Goal: Task Accomplishment & Management: Manage account settings

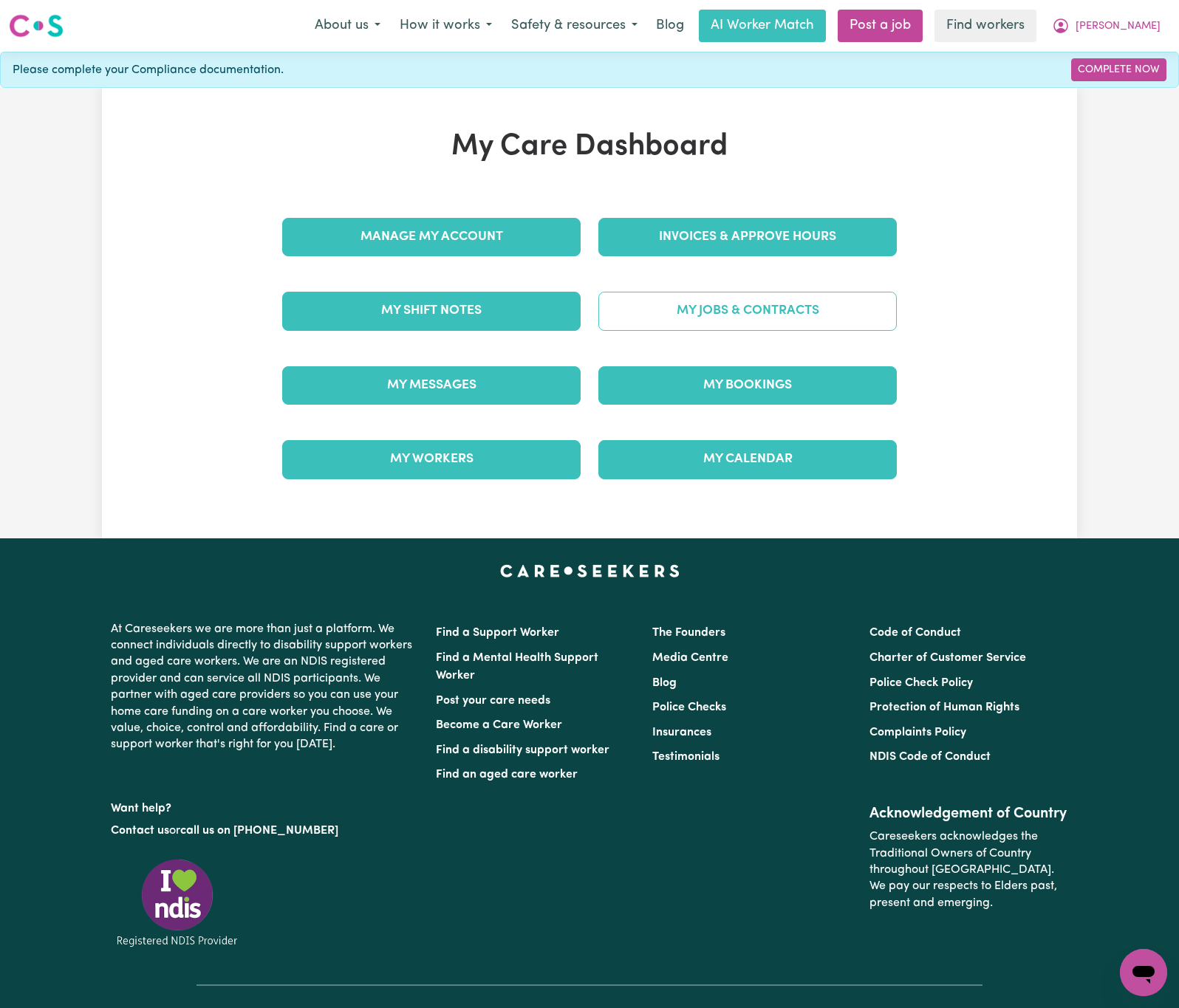
click at [701, 308] on link "My Jobs & Contracts" at bounding box center [748, 311] width 298 height 38
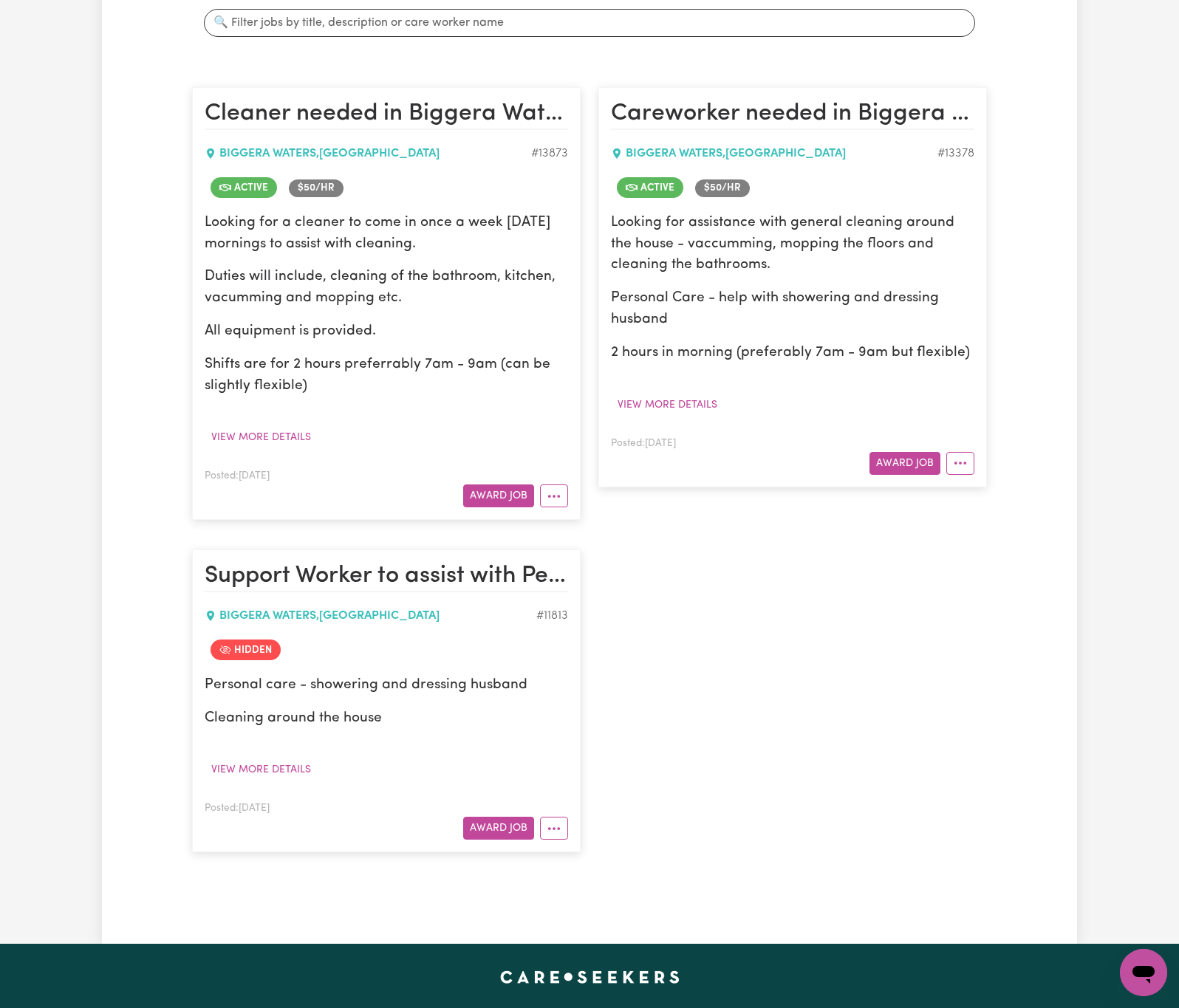
scroll to position [333, 0]
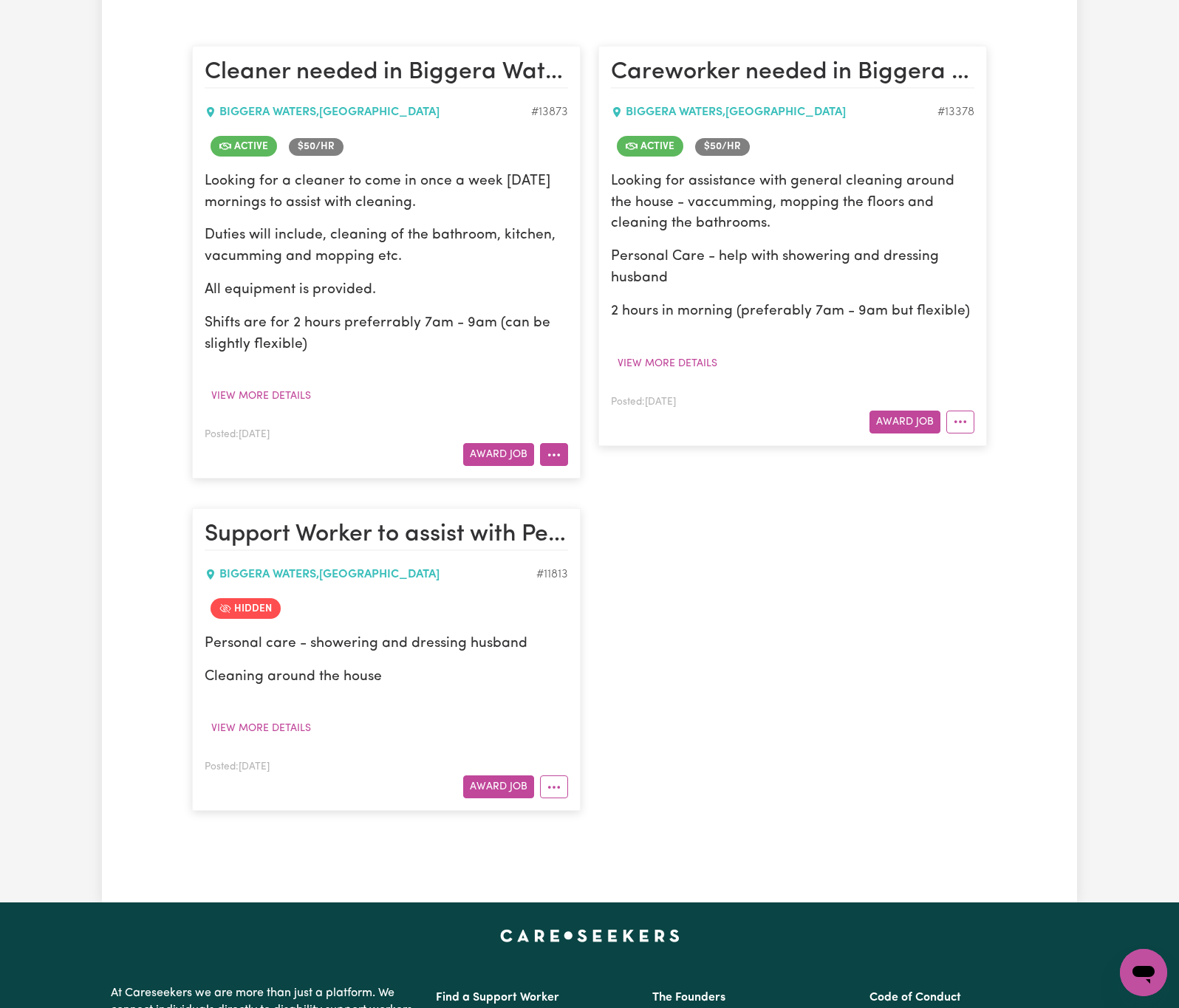
click at [548, 463] on icon "More options" at bounding box center [553, 455] width 15 height 15
click at [553, 492] on icon at bounding box center [558, 490] width 12 height 12
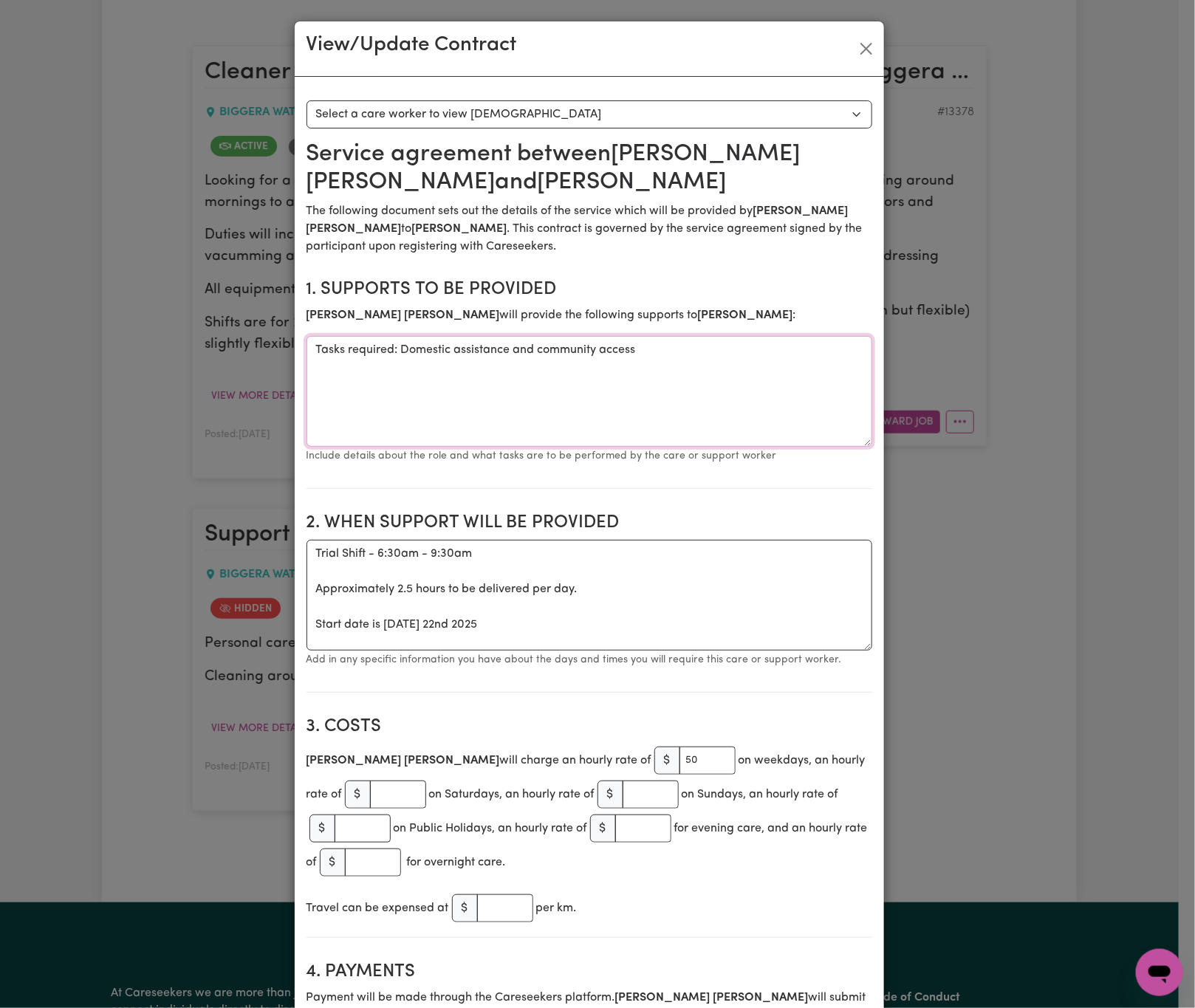
drag, startPoint x: 668, startPoint y: 361, endPoint x: 389, endPoint y: 353, distance: 279.1
click at [389, 353] on textarea "Tasks required: Domestic assistance and community access" at bounding box center [589, 391] width 566 height 111
click at [858, 51] on button "Close" at bounding box center [866, 48] width 24 height 24
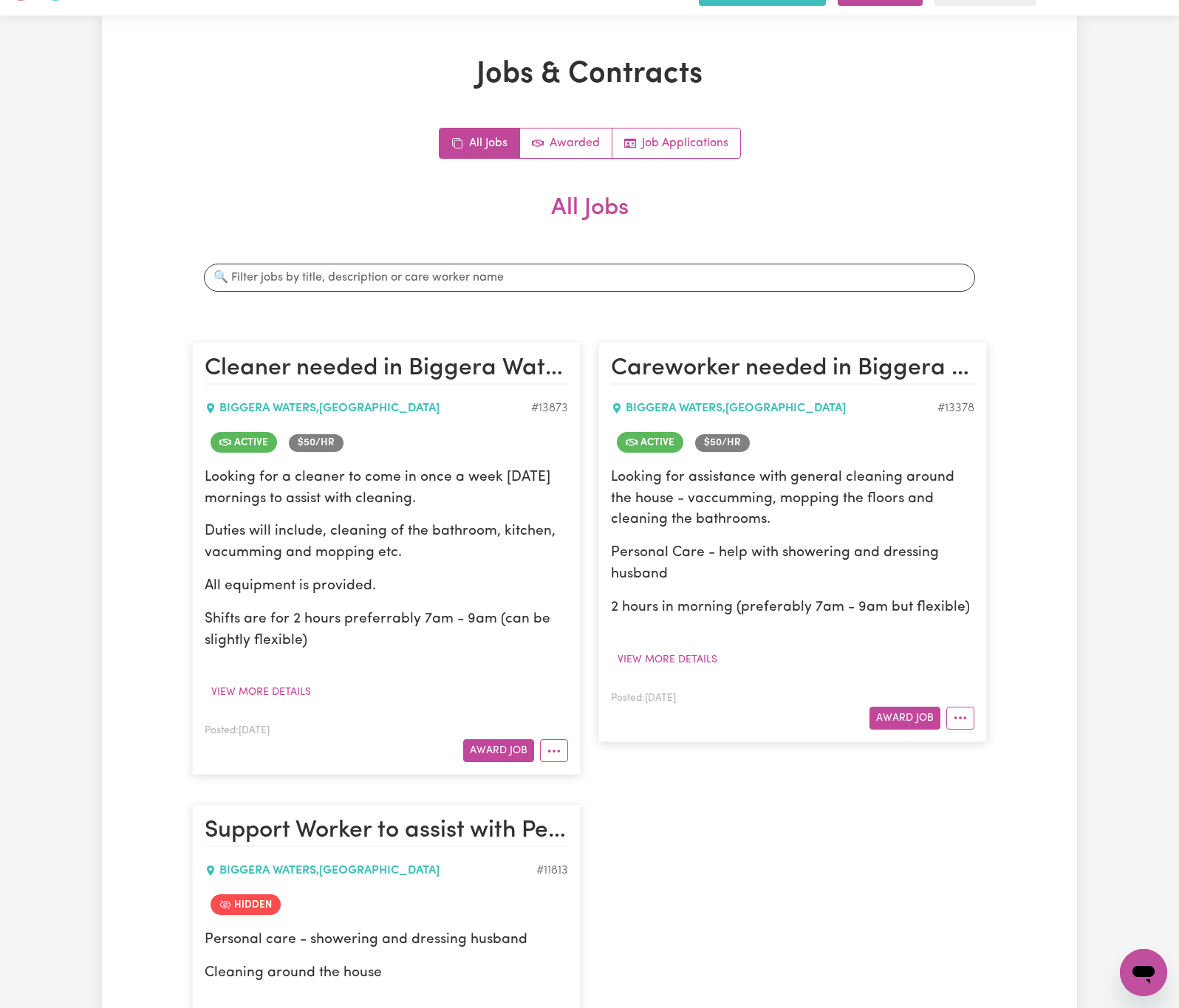
scroll to position [0, 0]
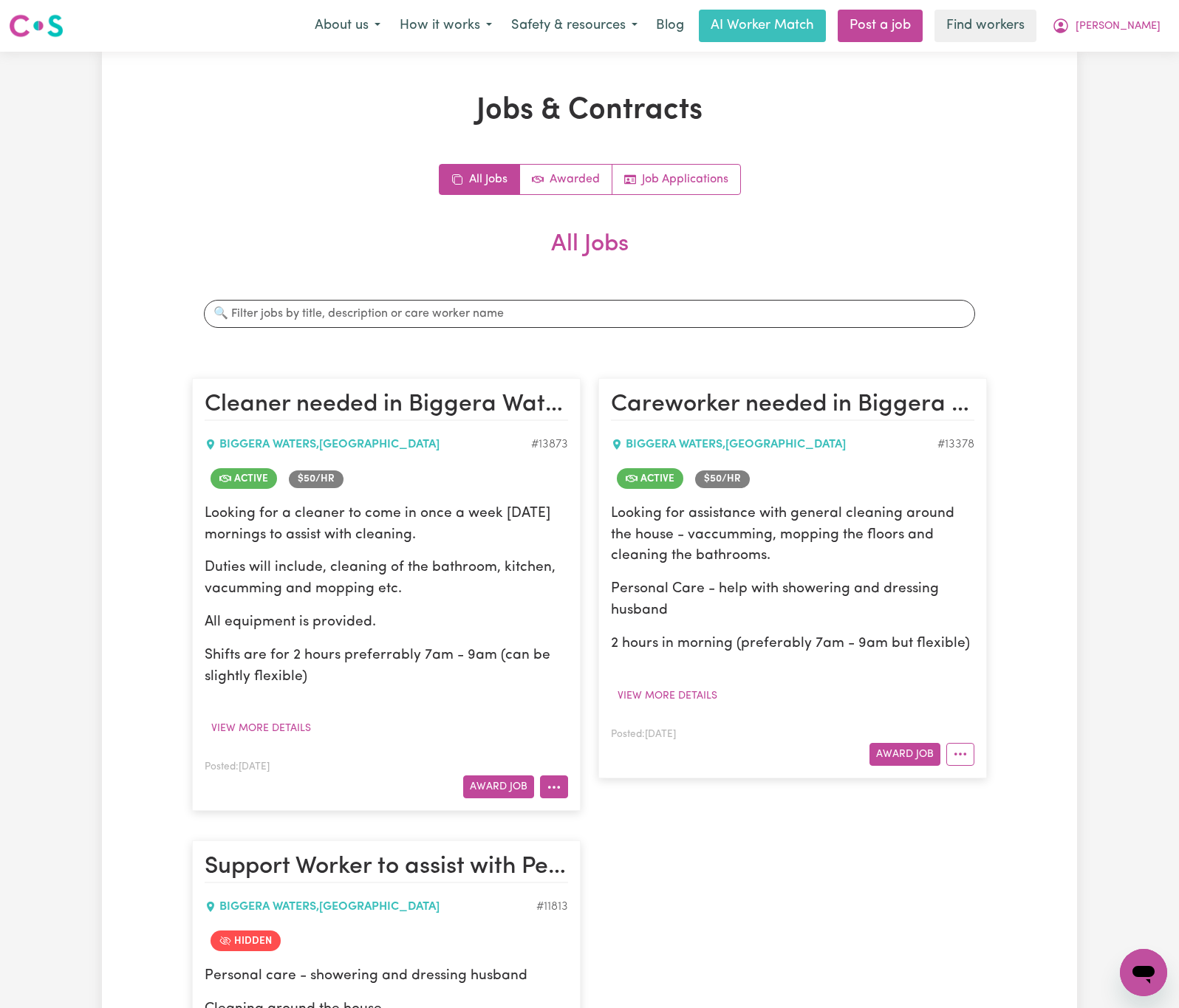
click at [543, 780] on button "More options" at bounding box center [554, 787] width 28 height 23
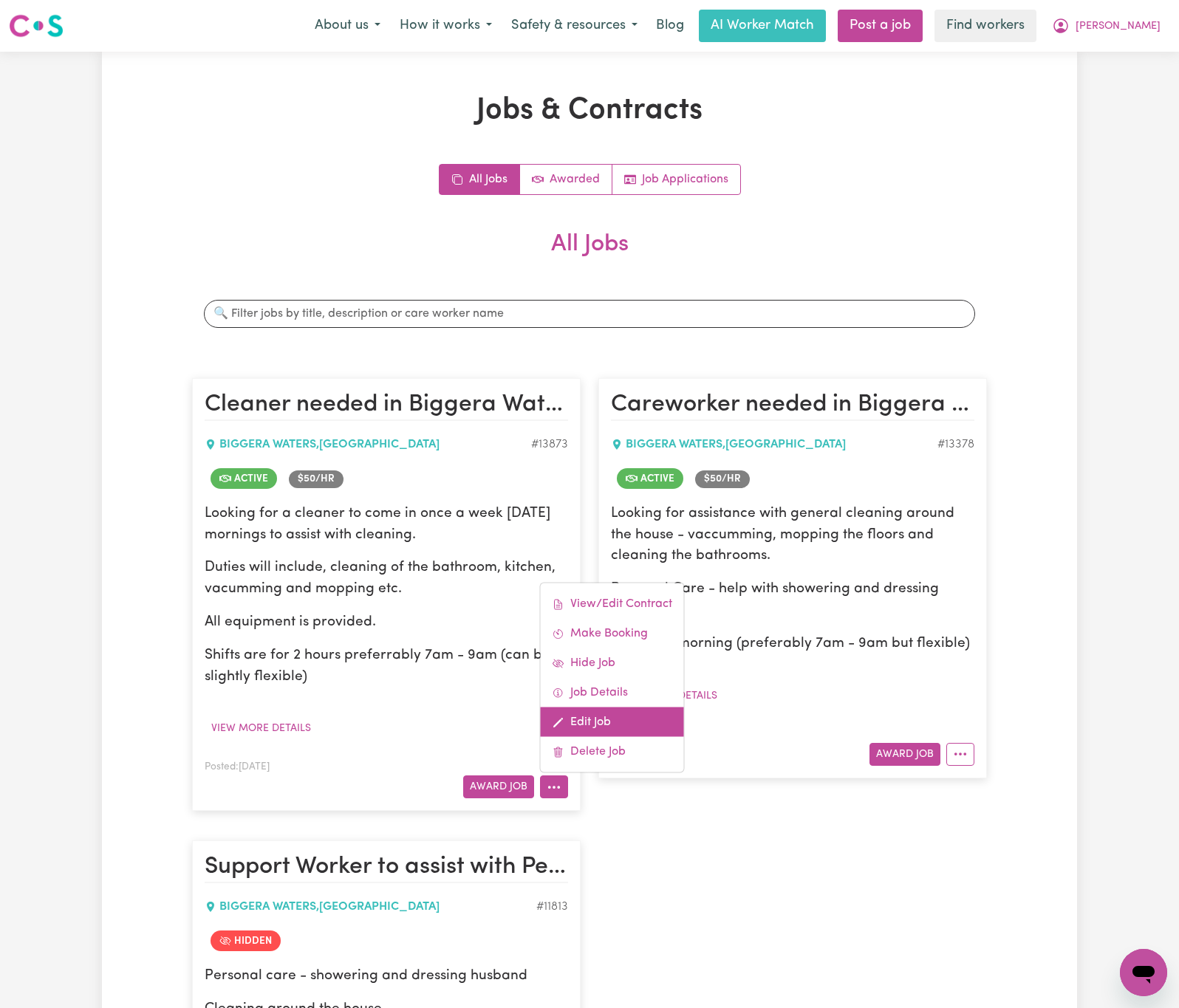
click at [608, 734] on link "Edit Job" at bounding box center [613, 722] width 143 height 29
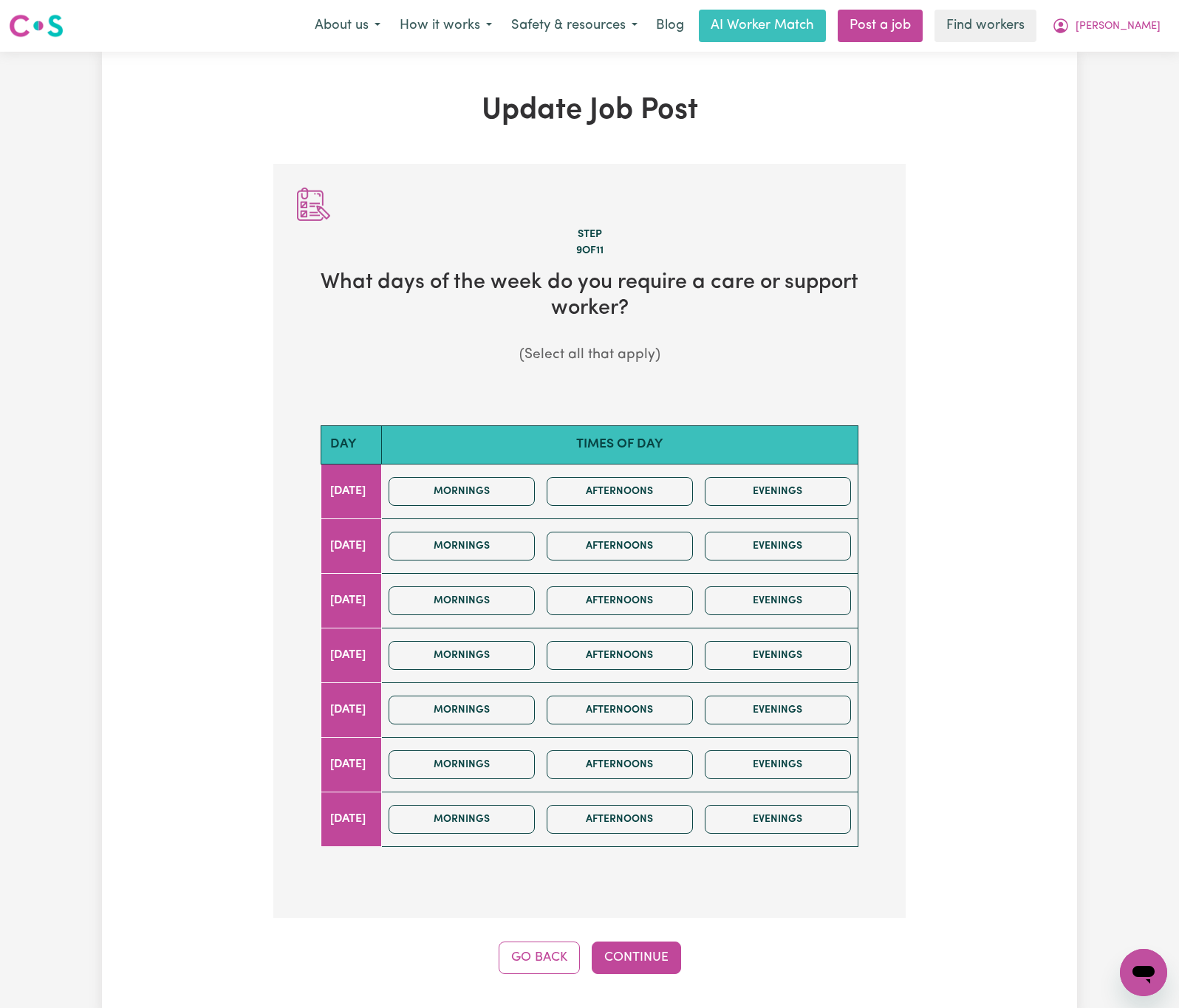
scroll to position [3, 0]
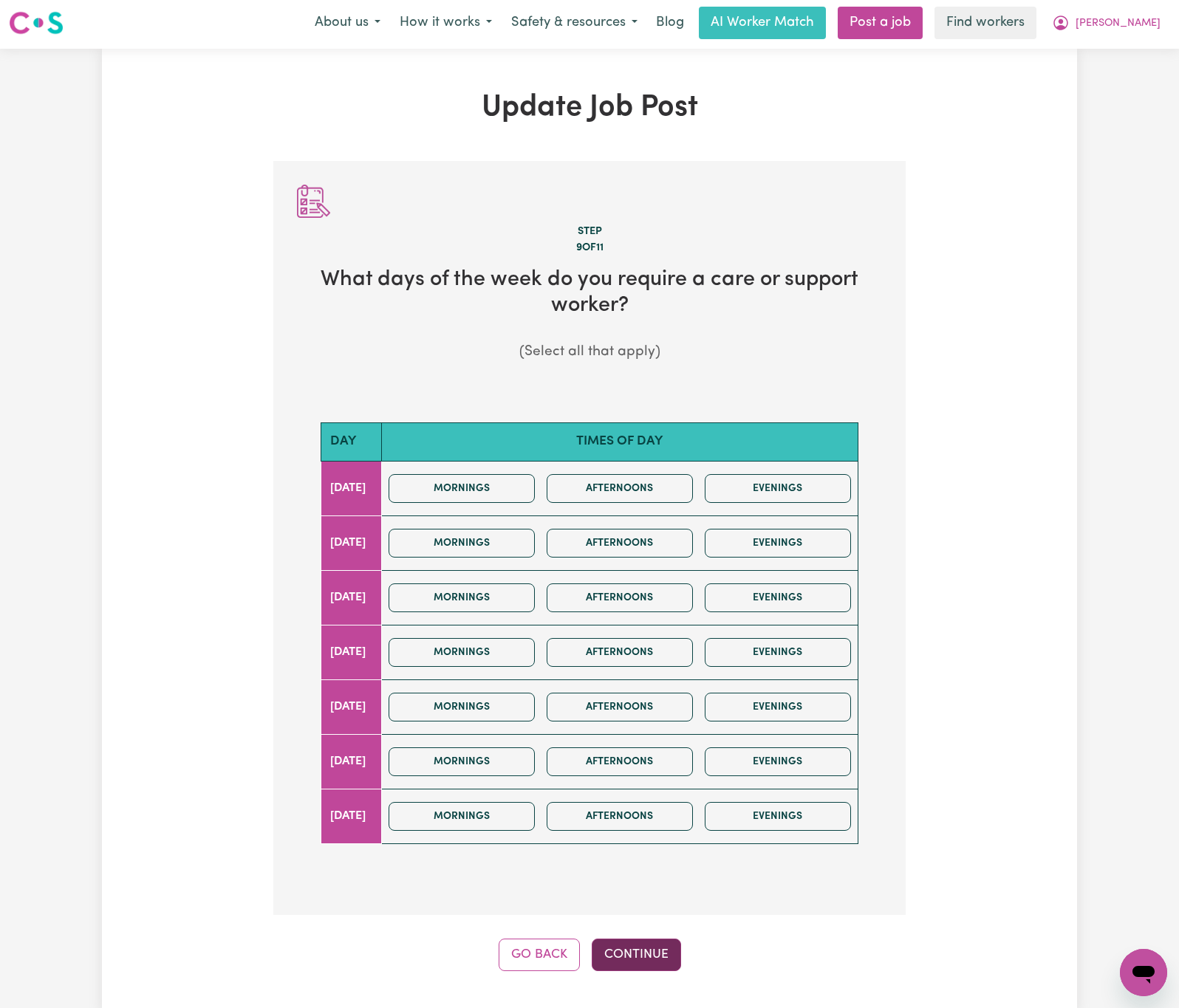
click at [661, 957] on button "Continue" at bounding box center [636, 955] width 89 height 32
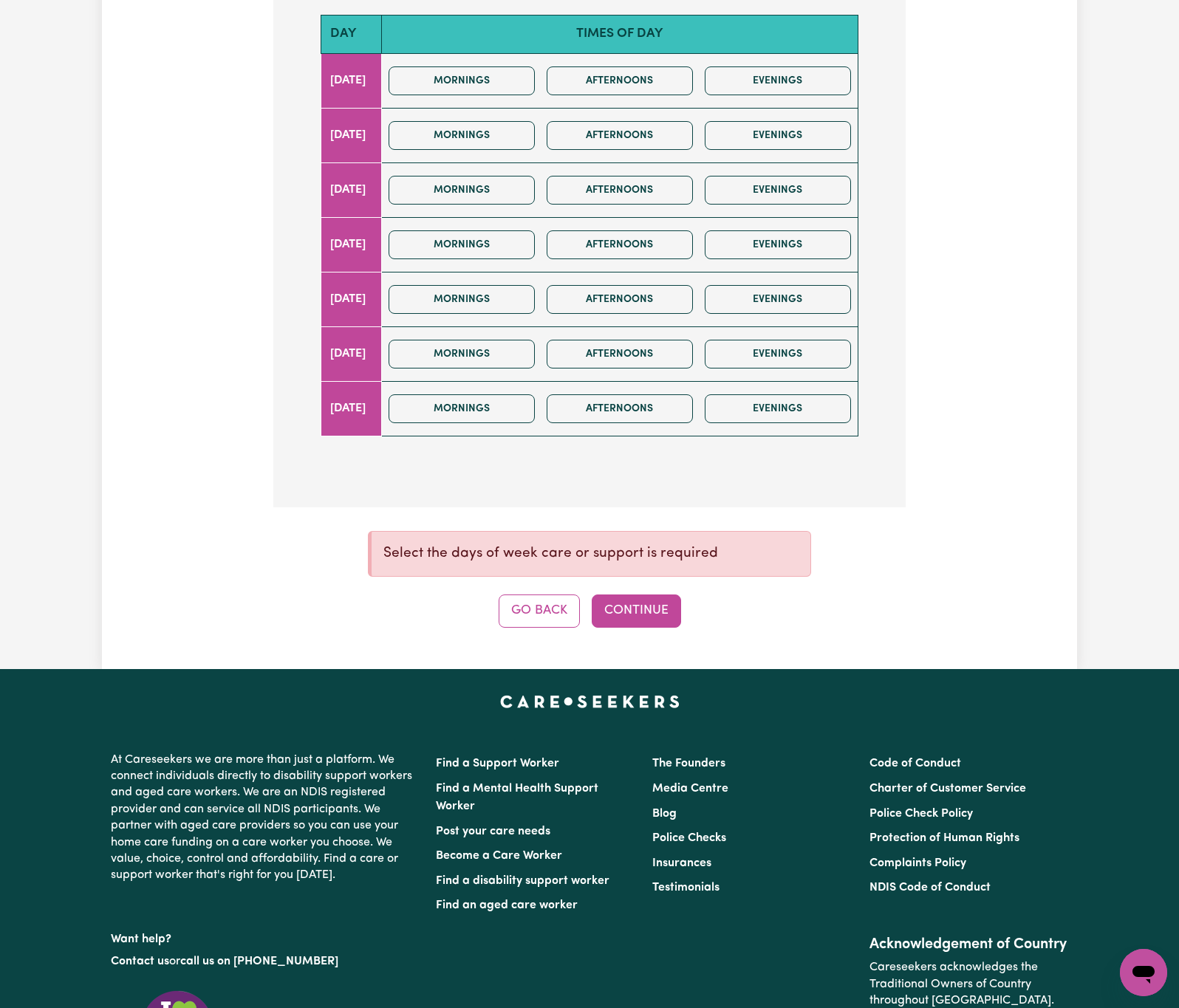
scroll to position [446, 0]
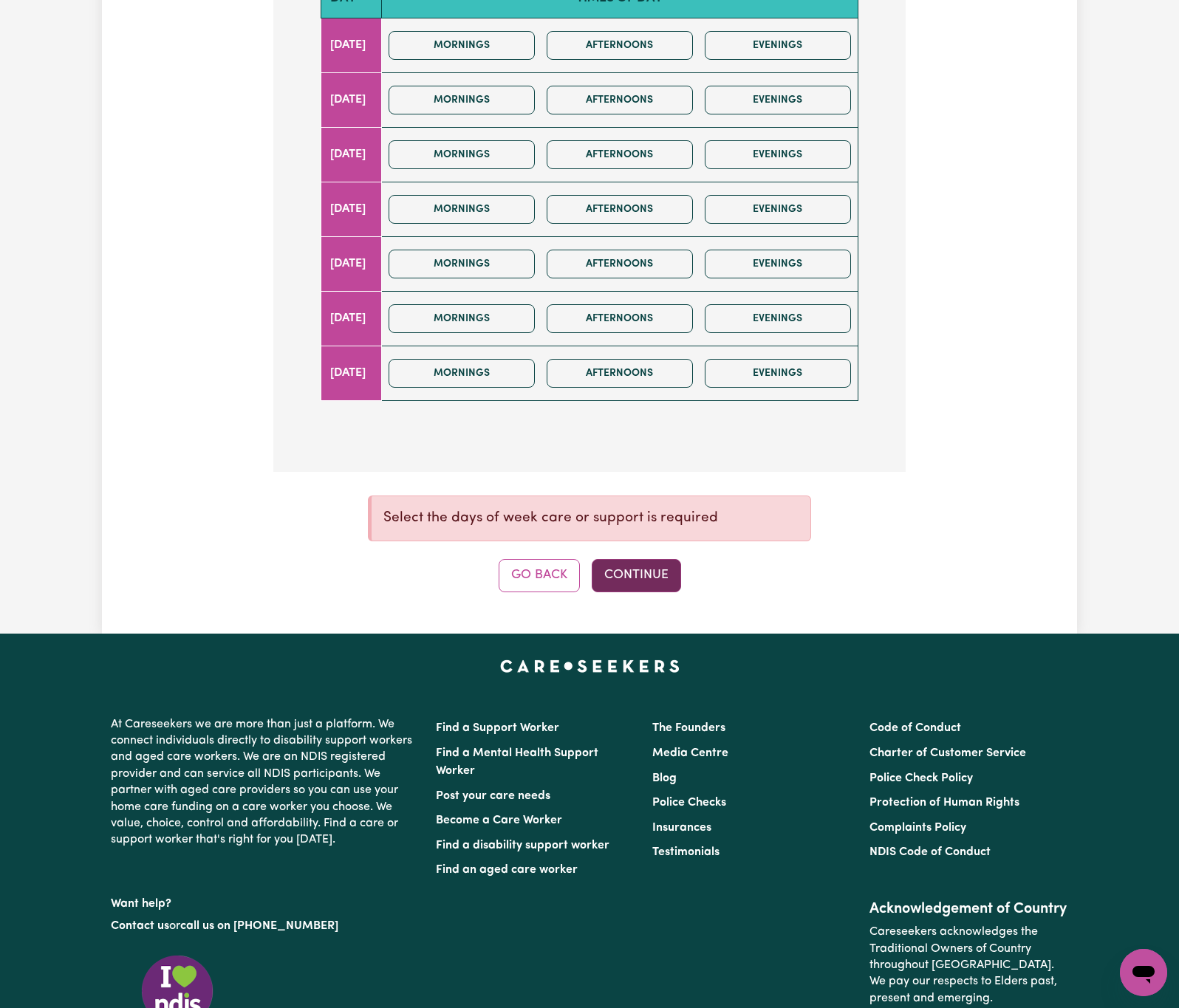
click at [646, 592] on button "Continue" at bounding box center [636, 575] width 89 height 32
click at [672, 582] on button "Continue" at bounding box center [636, 575] width 89 height 32
click at [536, 588] on button "Go Back" at bounding box center [540, 575] width 81 height 32
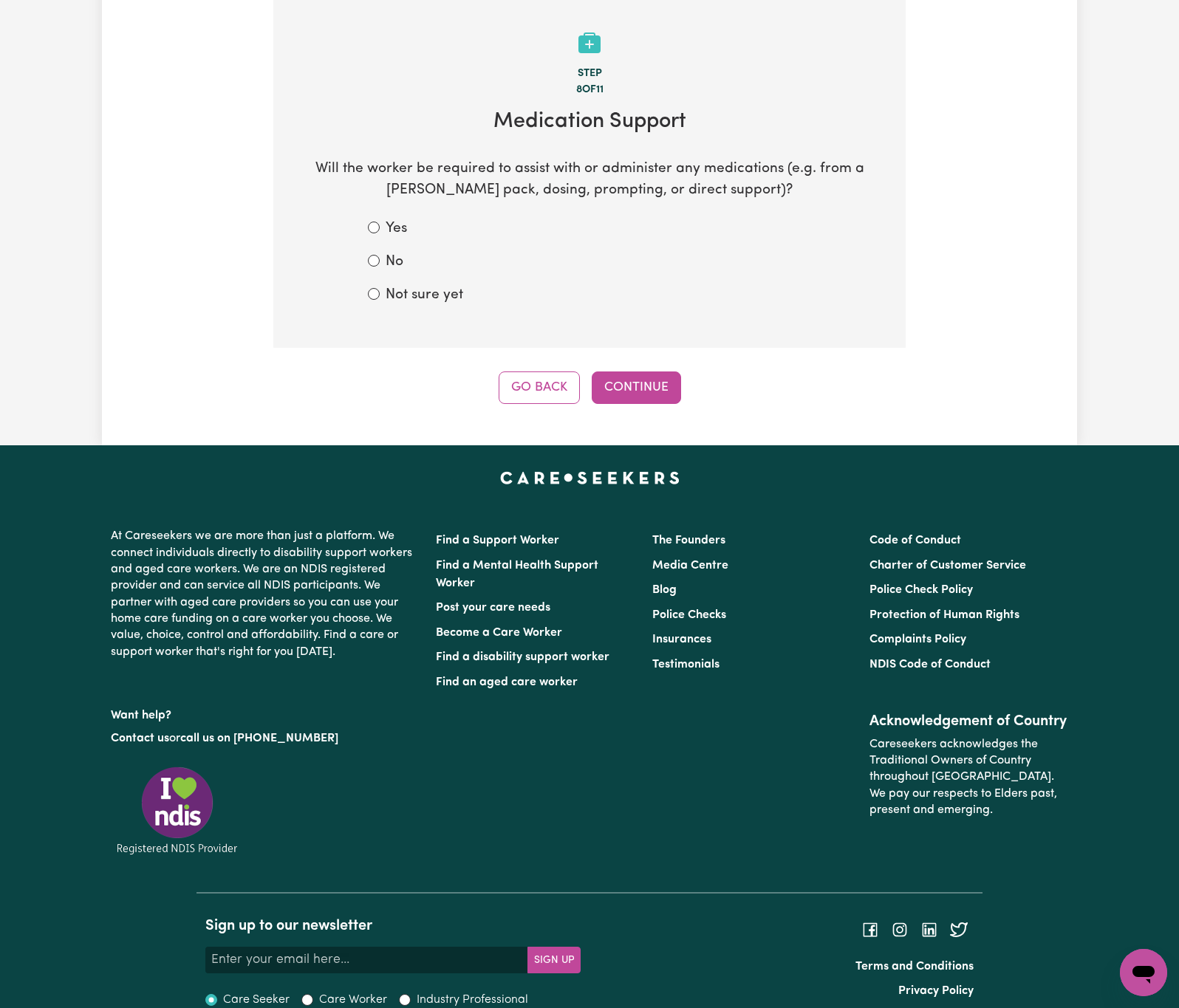
scroll to position [164, 0]
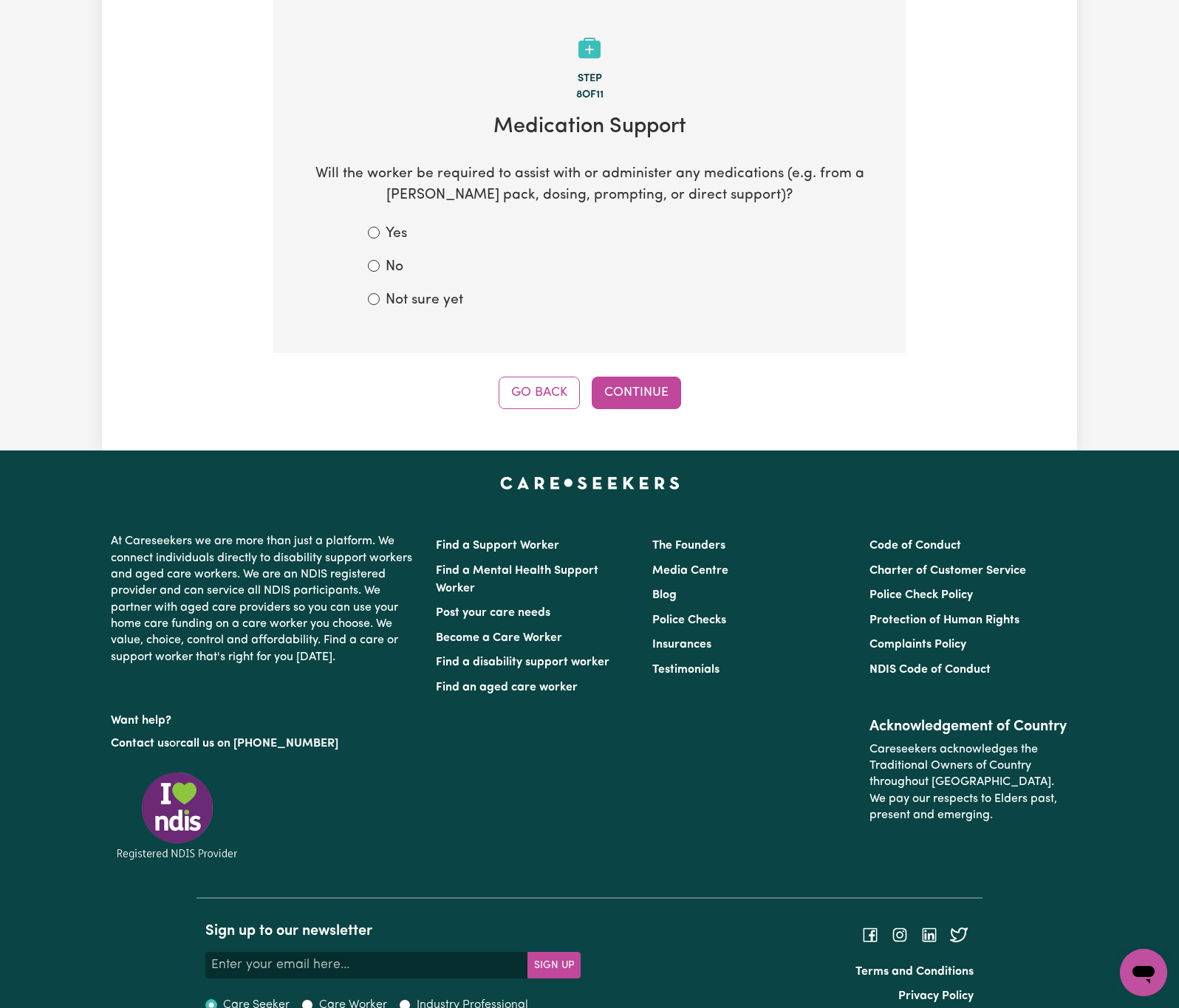
click at [524, 397] on button "Go Back" at bounding box center [540, 393] width 81 height 32
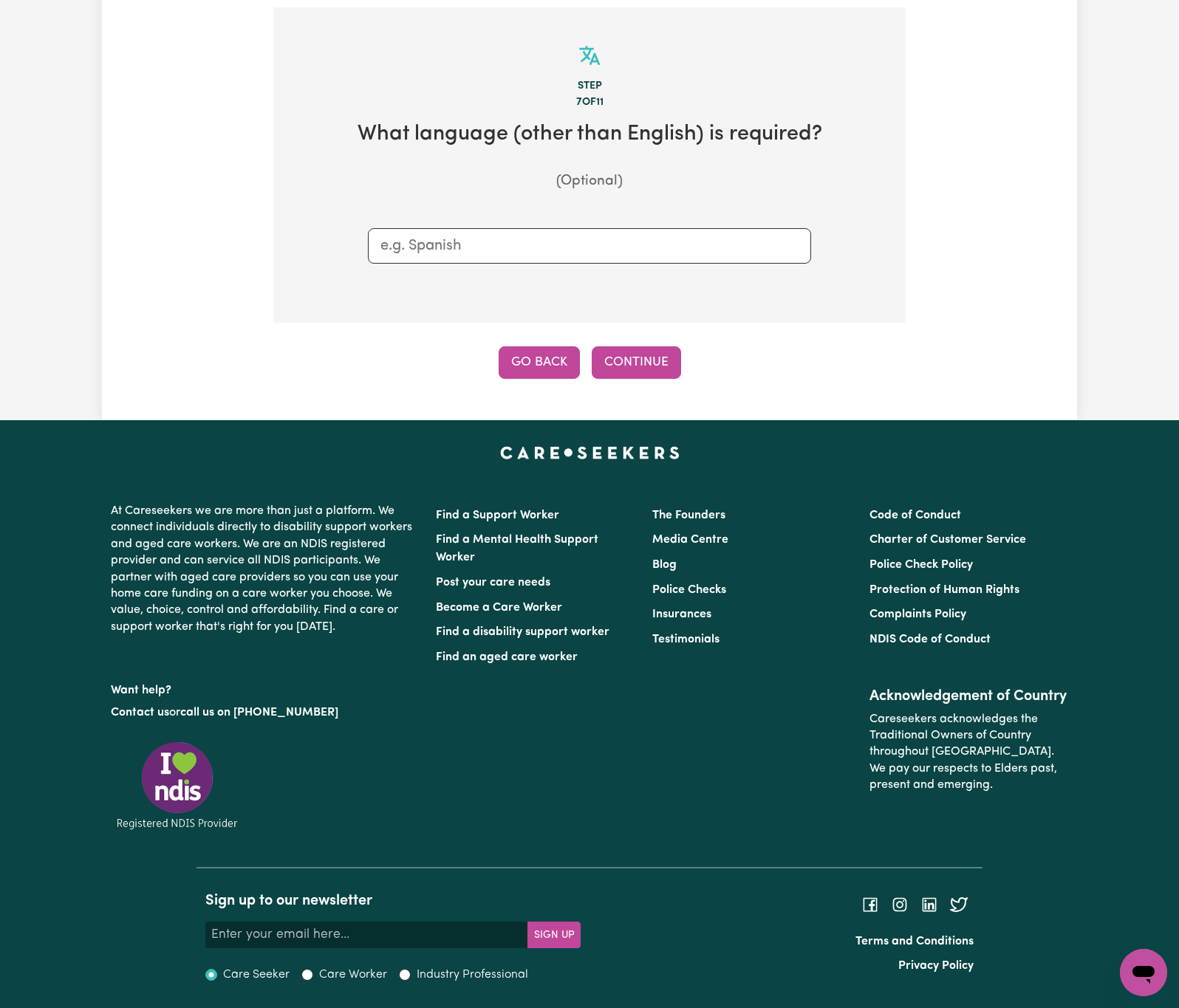
click at [553, 359] on button "Go Back" at bounding box center [540, 363] width 81 height 32
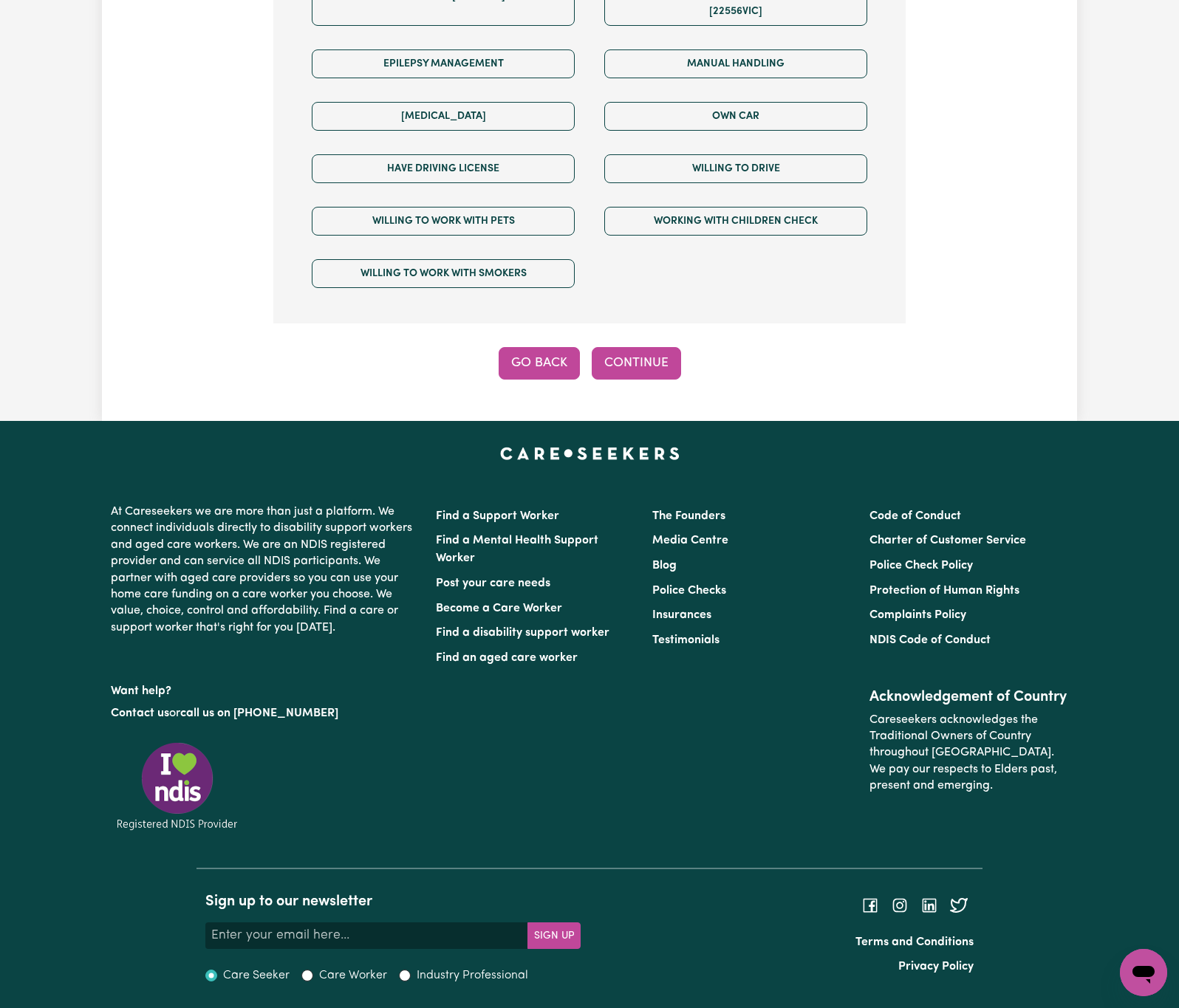
click at [543, 361] on button "Go Back" at bounding box center [540, 363] width 81 height 32
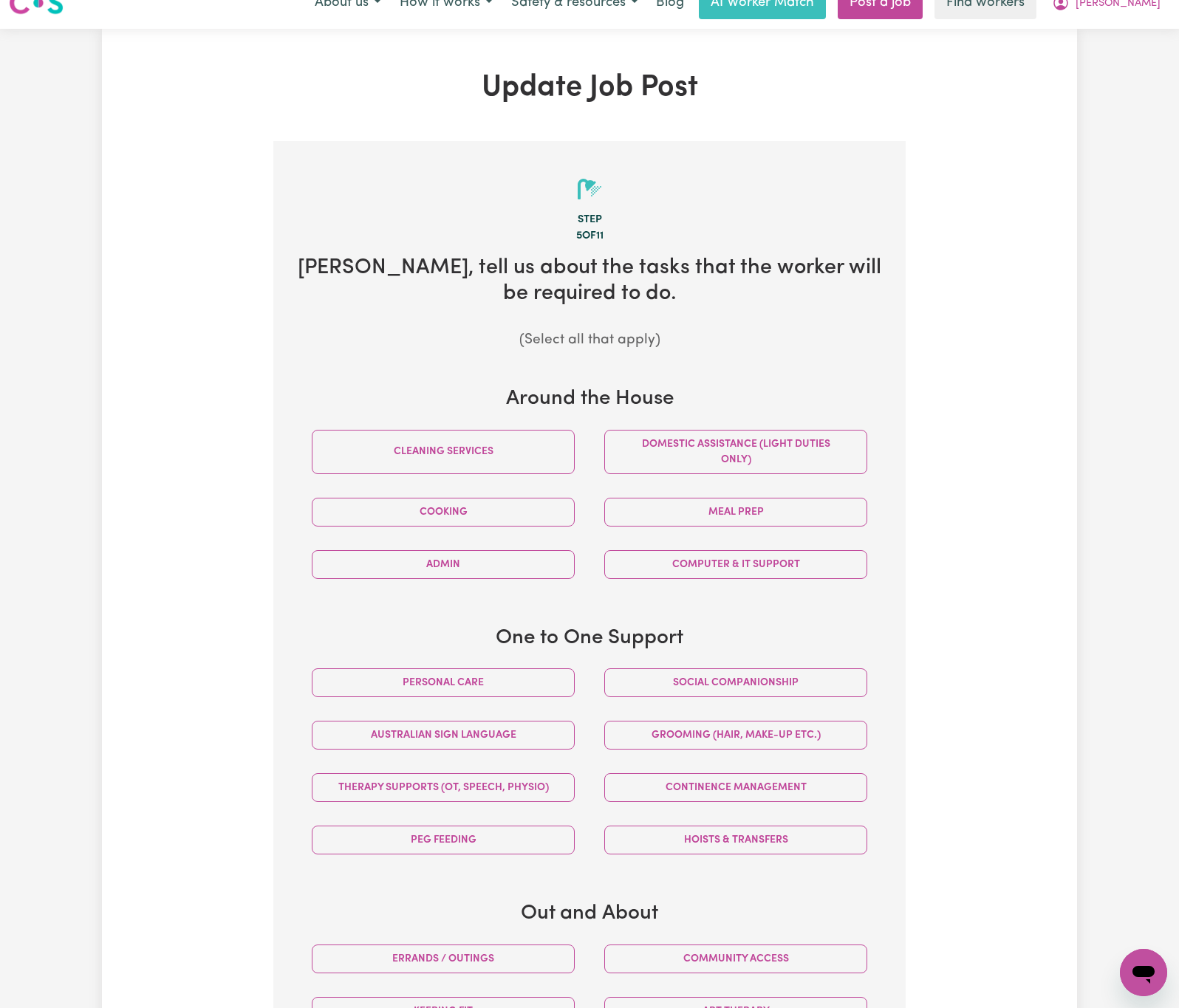
scroll to position [0, 0]
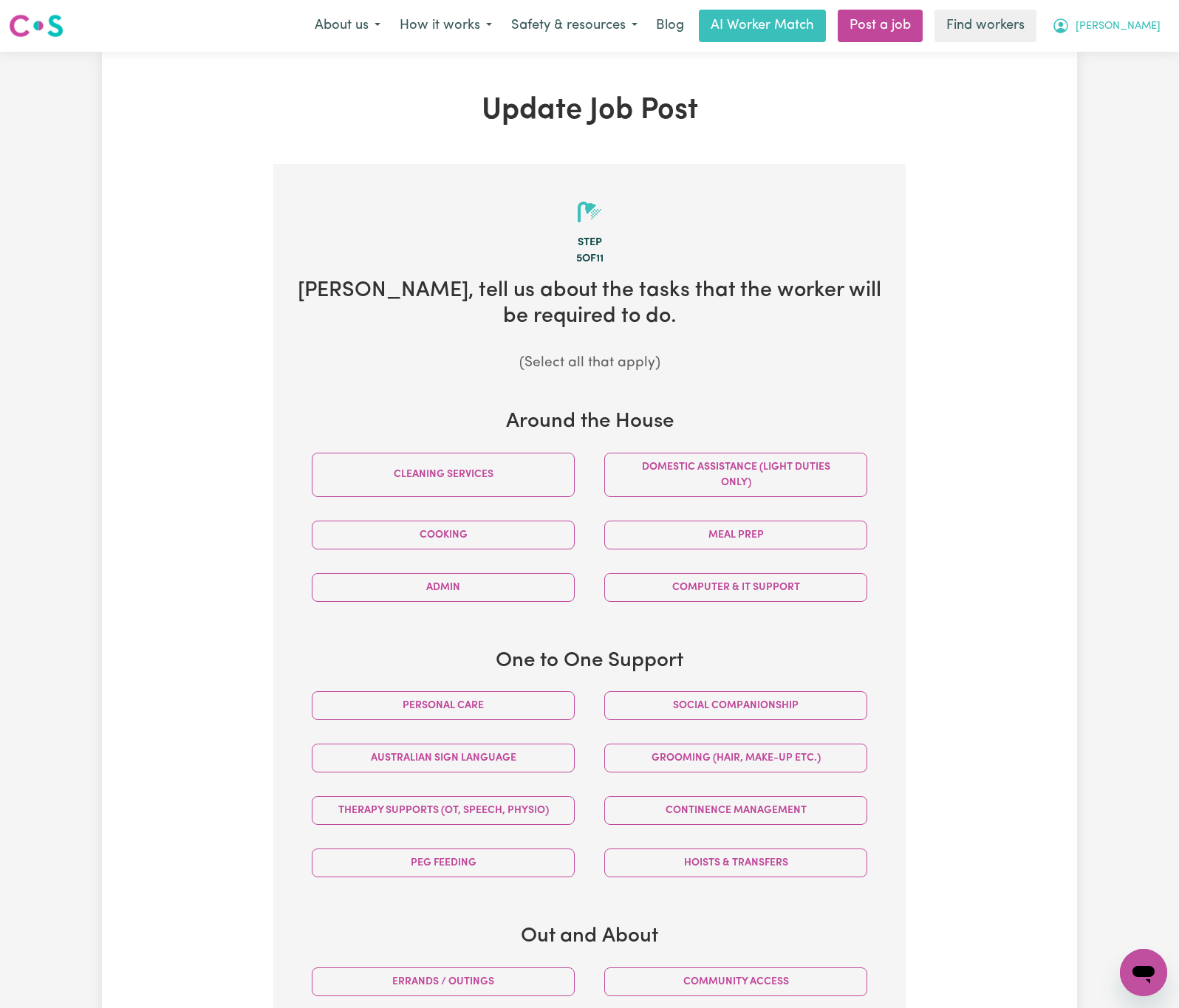
click at [1151, 33] on button "[PERSON_NAME]" at bounding box center [1106, 25] width 128 height 31
click at [1147, 51] on link "My Dashboard" at bounding box center [1111, 58] width 117 height 28
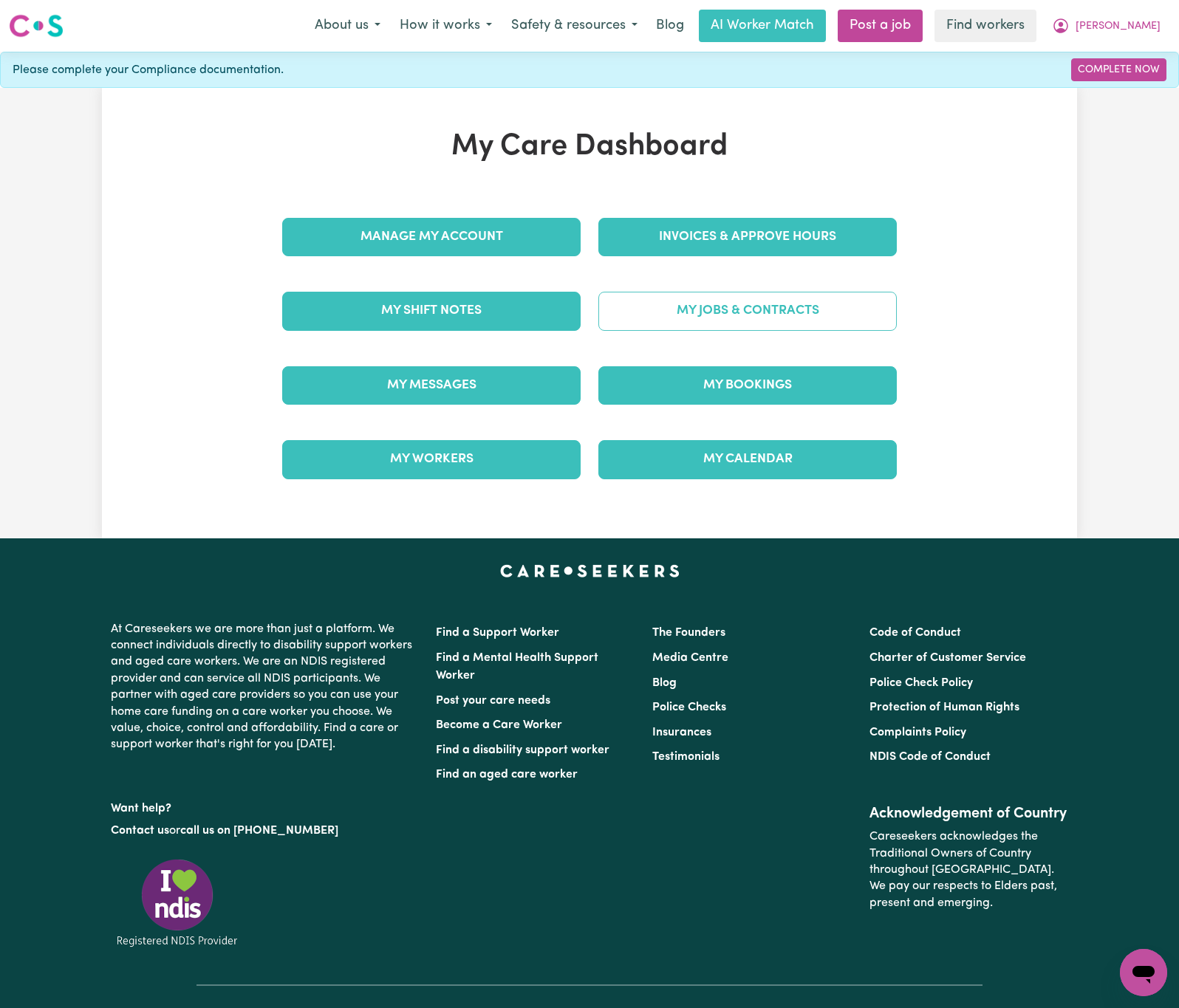
click at [683, 317] on link "My Jobs & Contracts" at bounding box center [748, 311] width 298 height 38
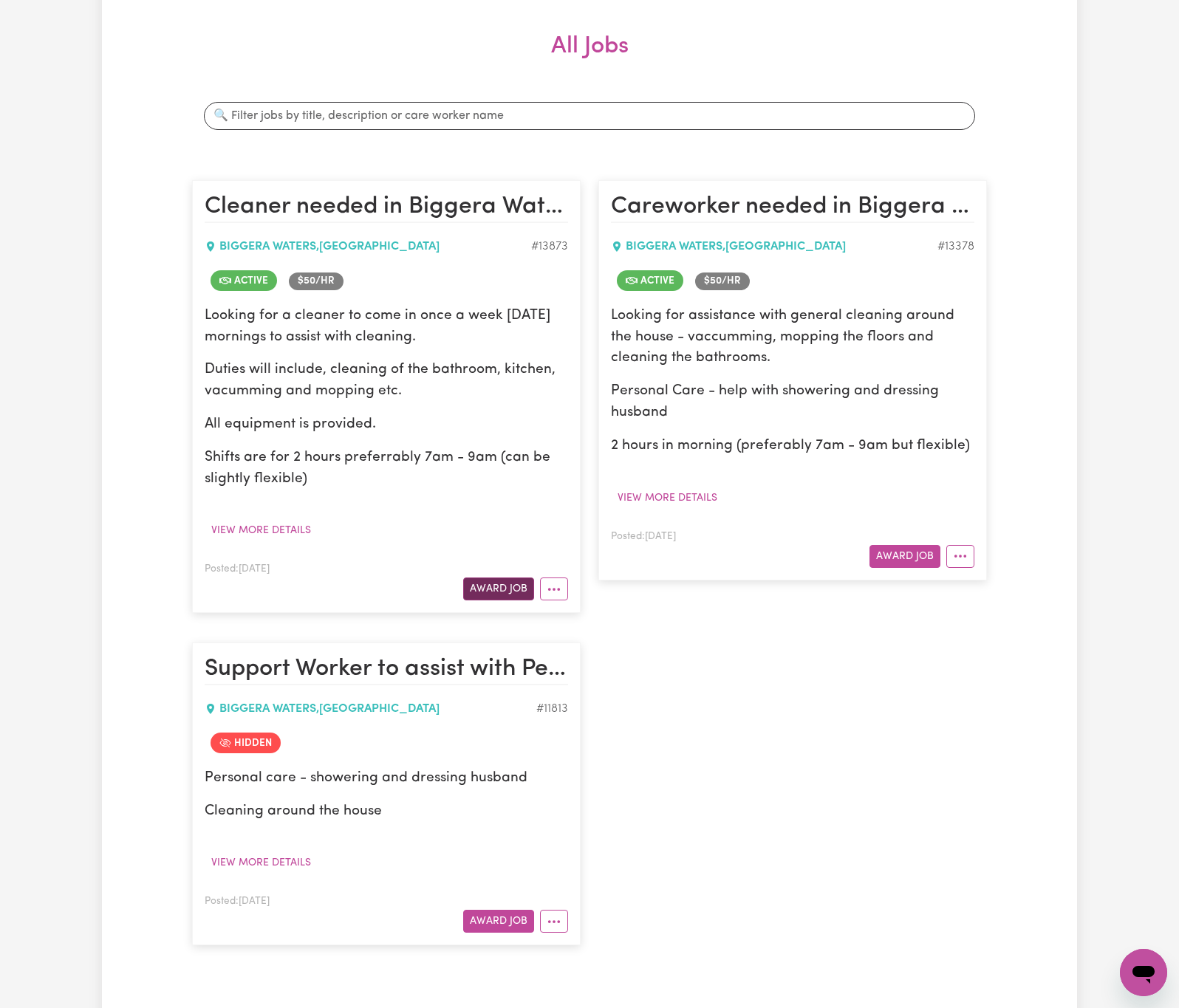
scroll to position [221, 0]
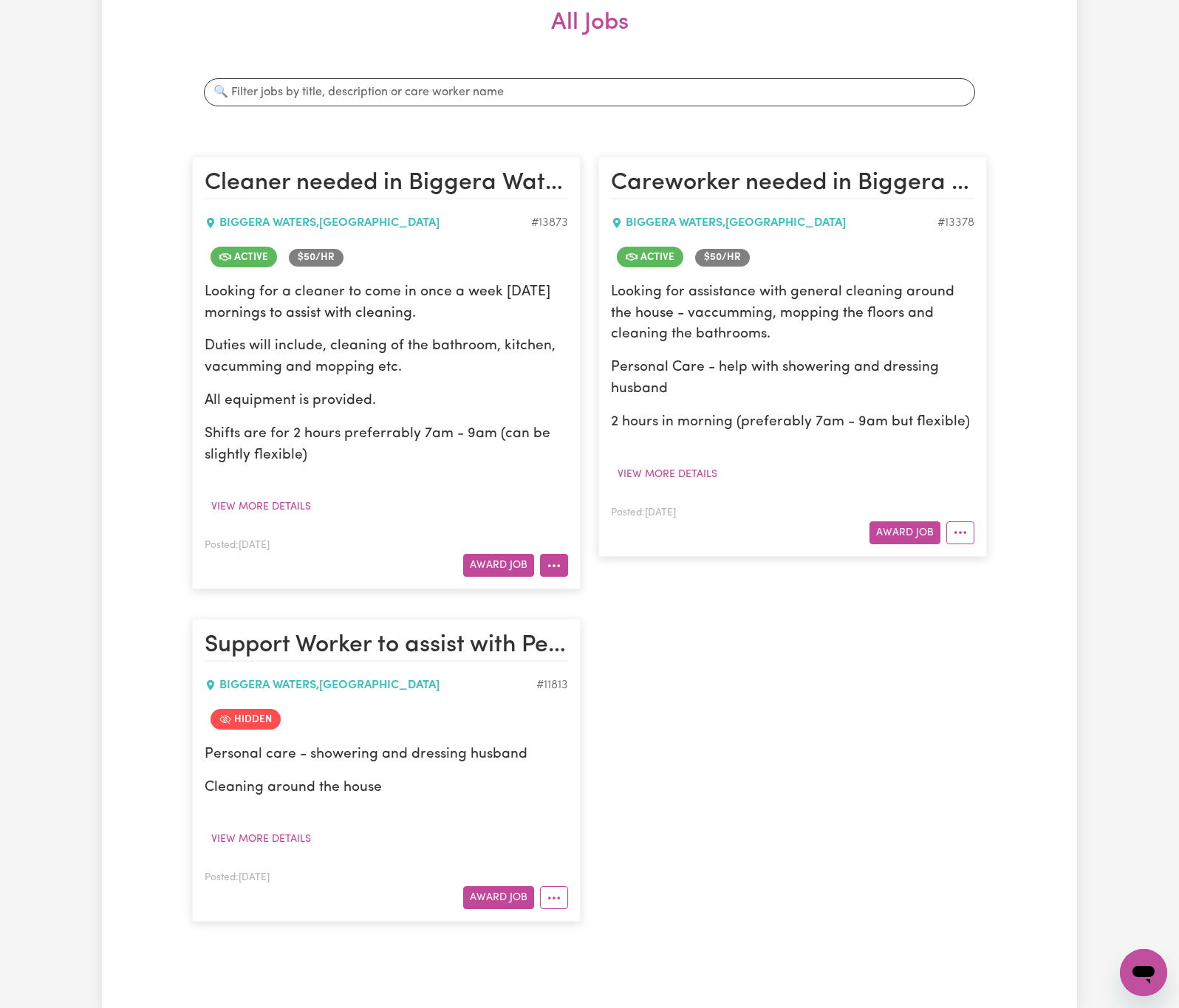
click at [546, 565] on icon "More options" at bounding box center [553, 565] width 15 height 15
click at [572, 728] on link "Edit Job" at bounding box center [613, 719] width 143 height 29
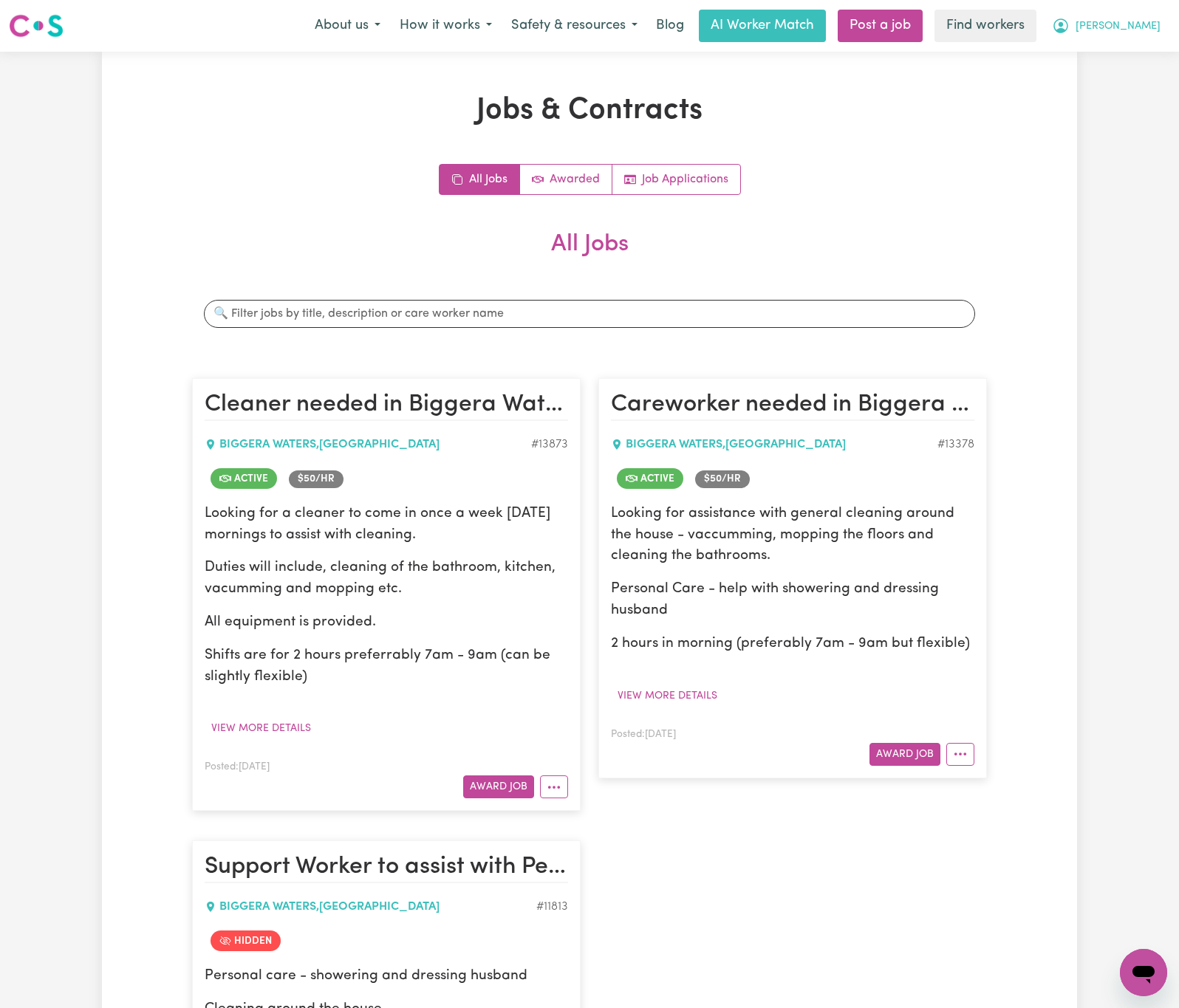
click at [1153, 18] on button "[PERSON_NAME]" at bounding box center [1106, 25] width 128 height 31
click at [1134, 88] on link "Logout" at bounding box center [1111, 85] width 117 height 28
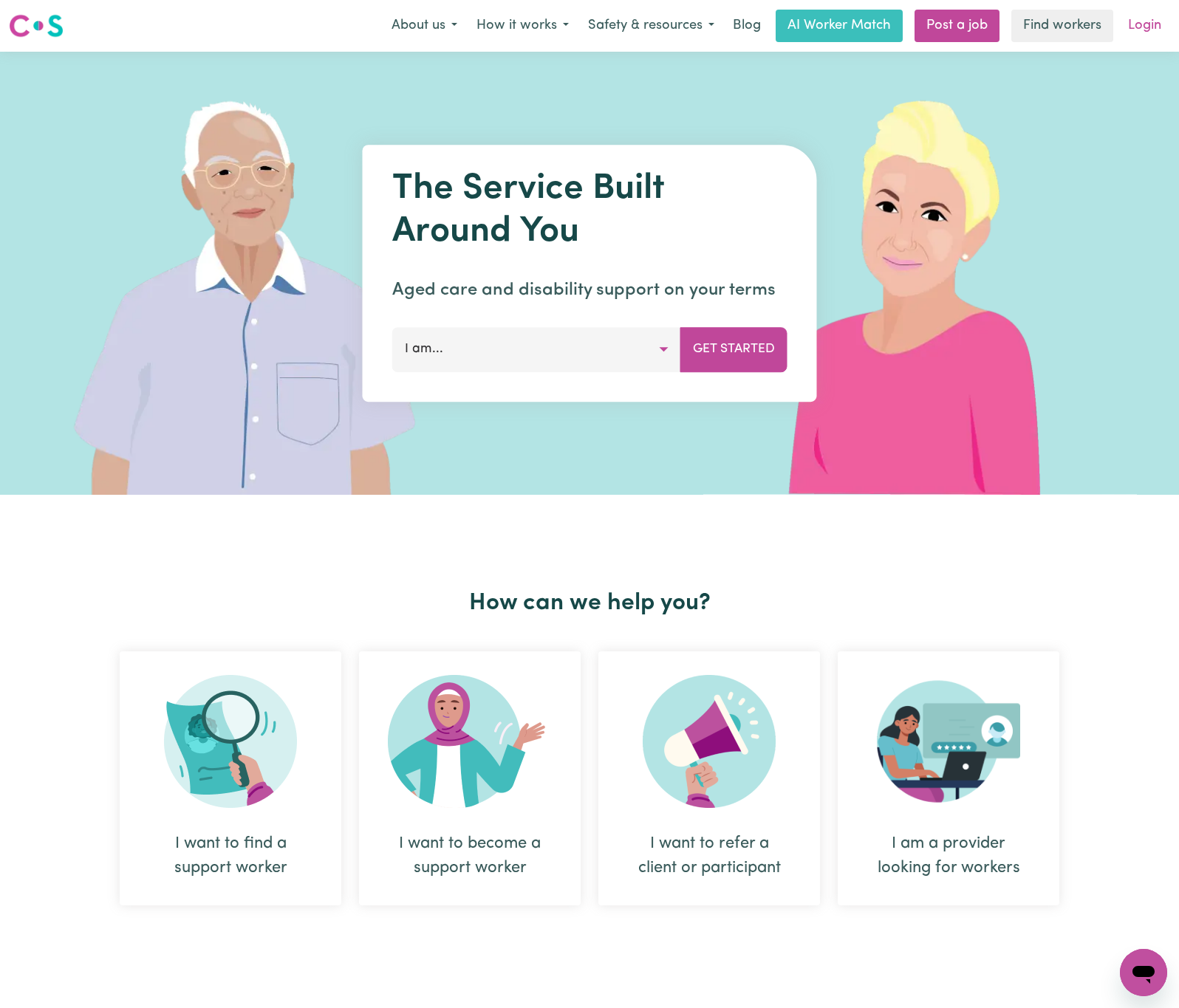
click at [1151, 33] on link "Login" at bounding box center [1144, 25] width 51 height 32
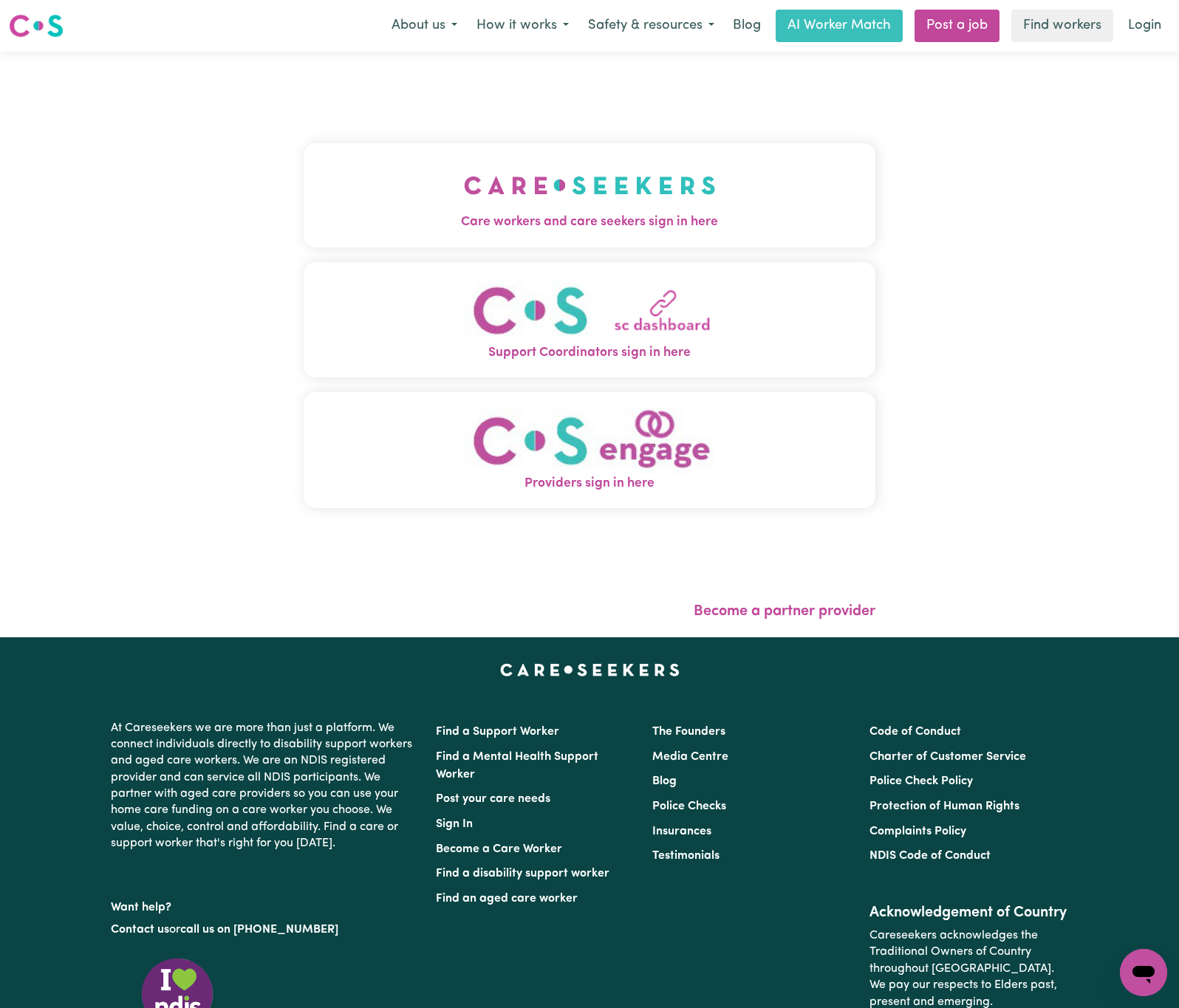
click at [448, 221] on span "Care workers and care seekers sign in here" at bounding box center [590, 222] width 572 height 19
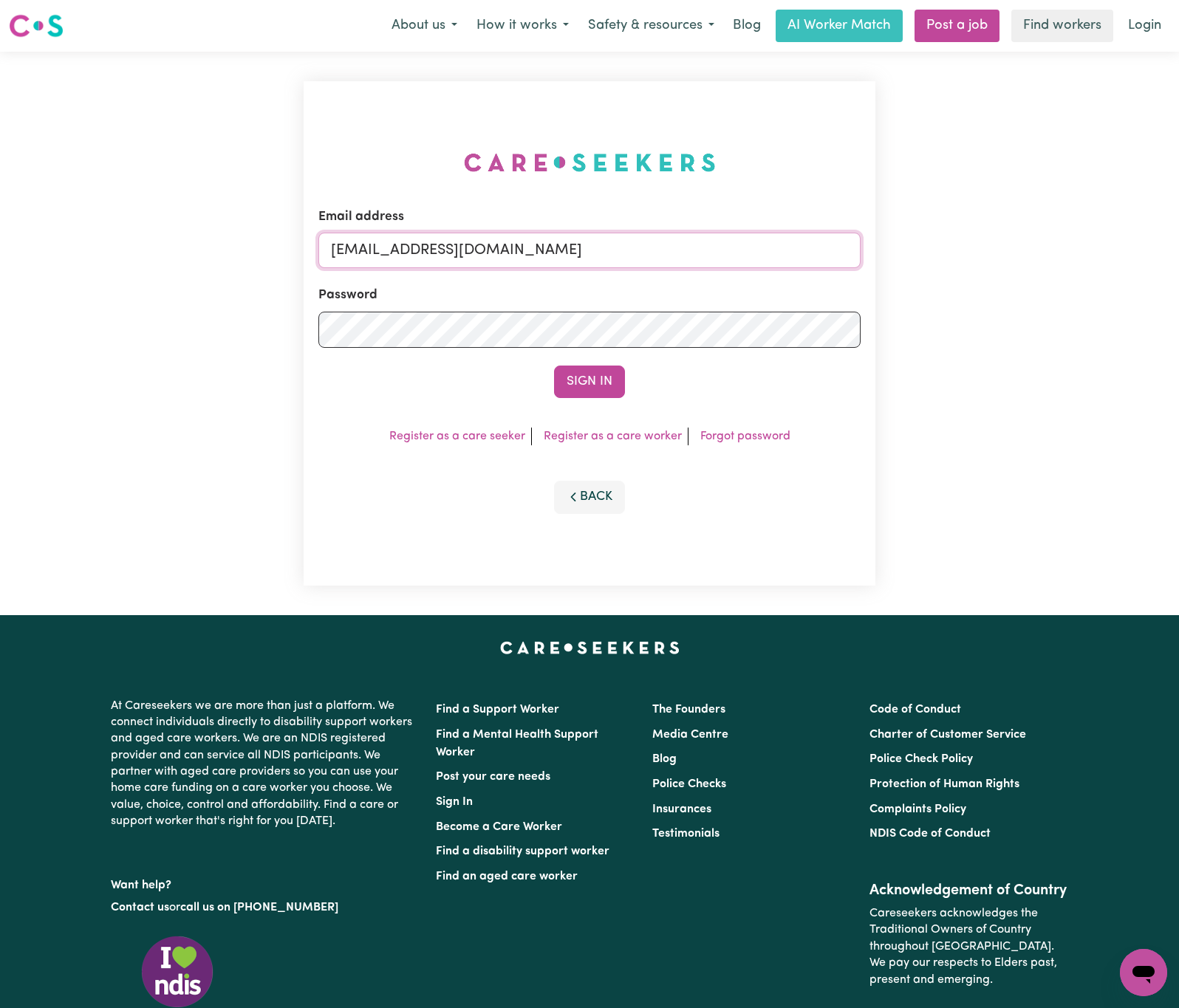
drag, startPoint x: 406, startPoint y: 241, endPoint x: 988, endPoint y: 234, distance: 582.0
click at [988, 234] on div "Email address [EMAIL_ADDRESS][DOMAIN_NAME] Password Sign In Register as a care …" at bounding box center [590, 333] width 1179 height 563
paste input "eve_eve_4921"
type input "[EMAIL_ADDRESS][DOMAIN_NAME]"
click at [554, 366] on button "Sign In" at bounding box center [590, 382] width 71 height 32
